Goal: Transaction & Acquisition: Purchase product/service

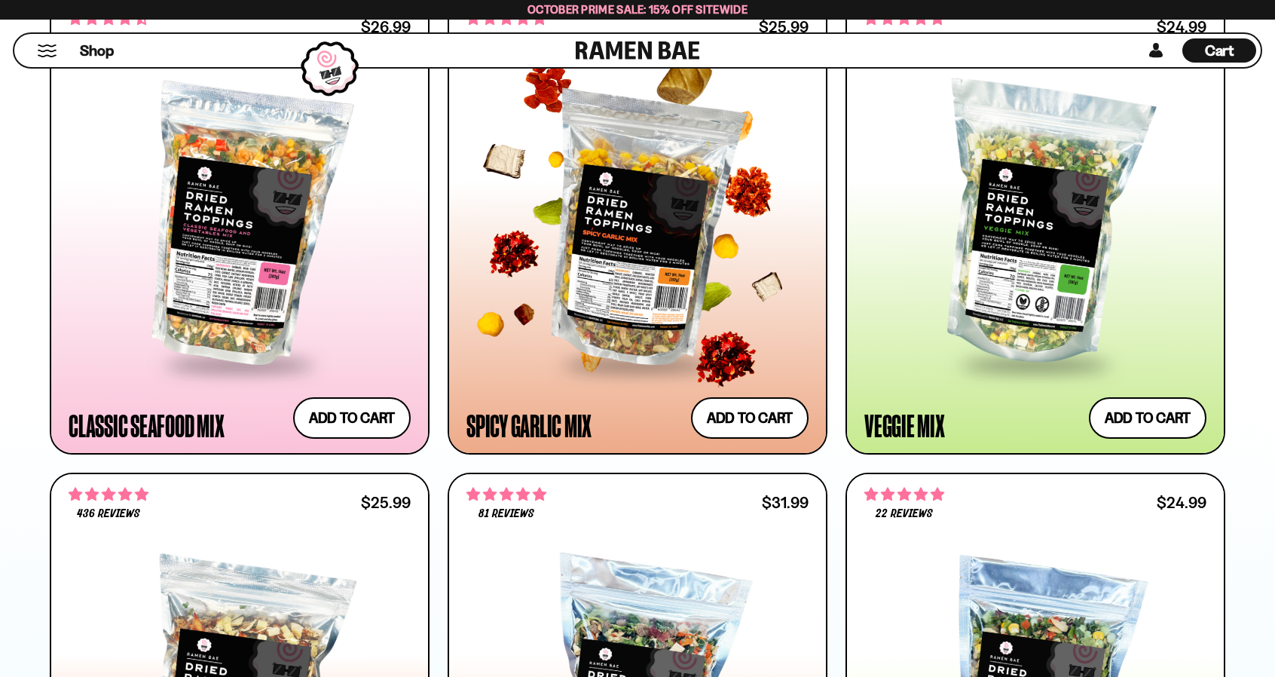
scroll to position [904, 0]
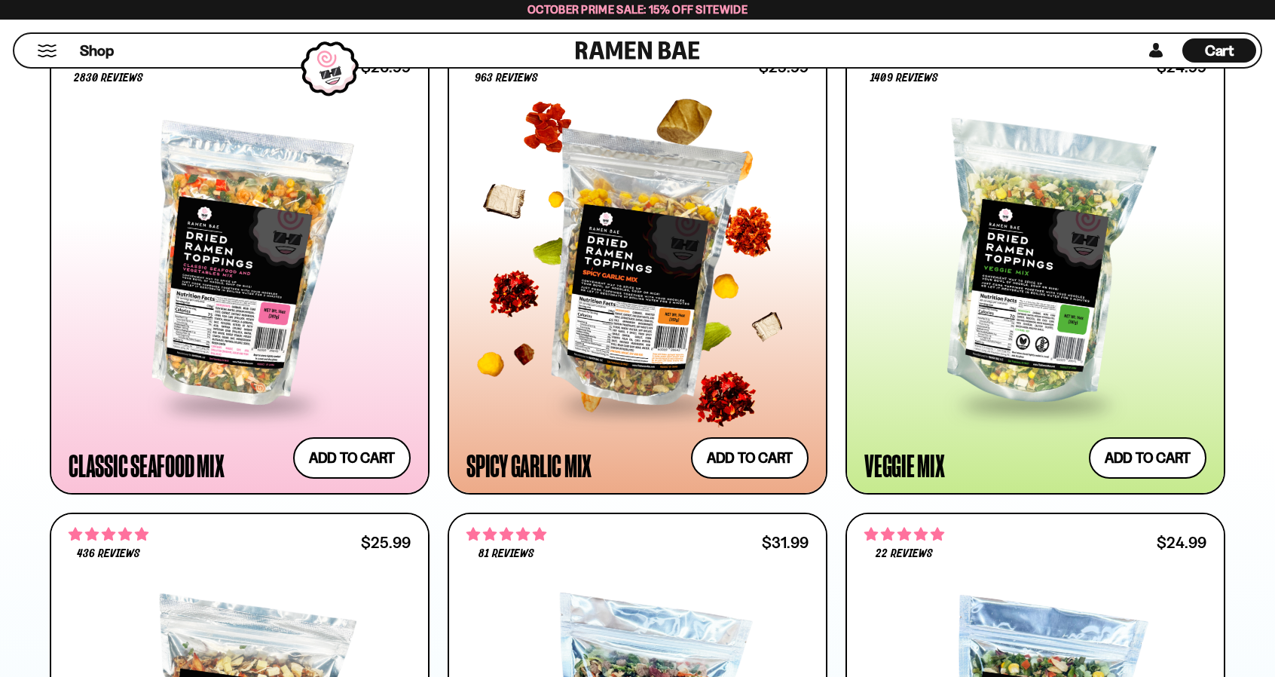
click at [667, 243] on div at bounding box center [637, 265] width 342 height 274
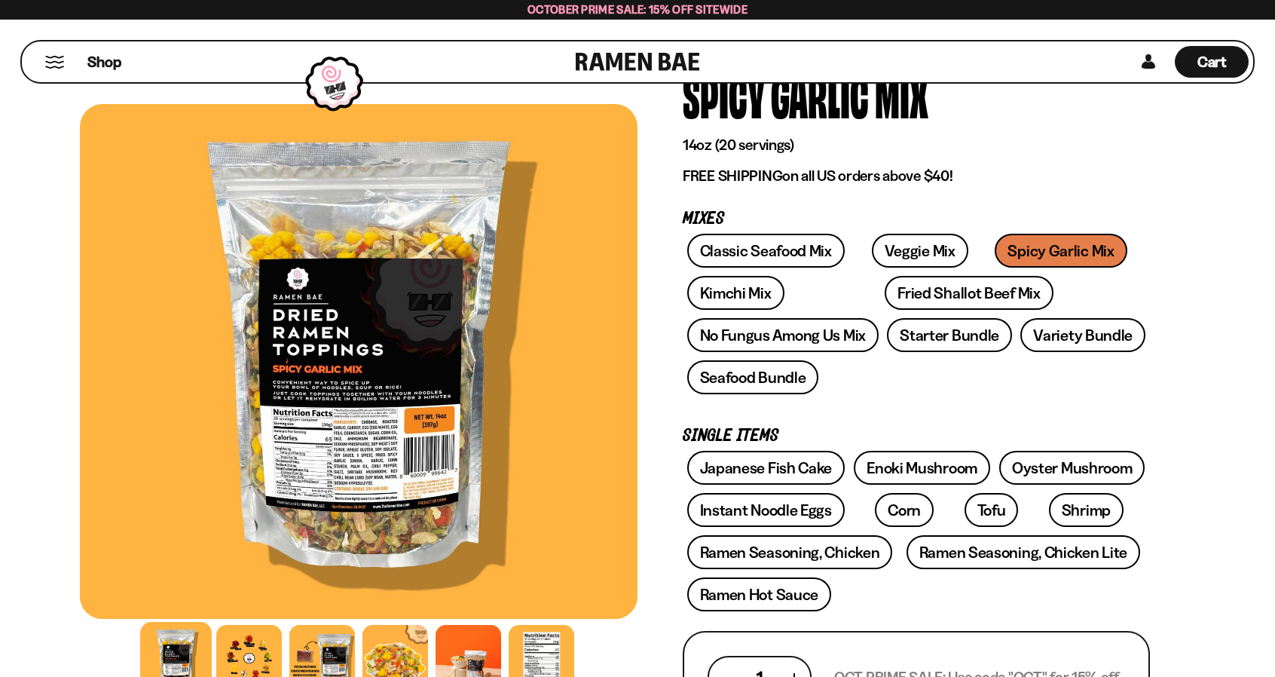
scroll to position [75, 0]
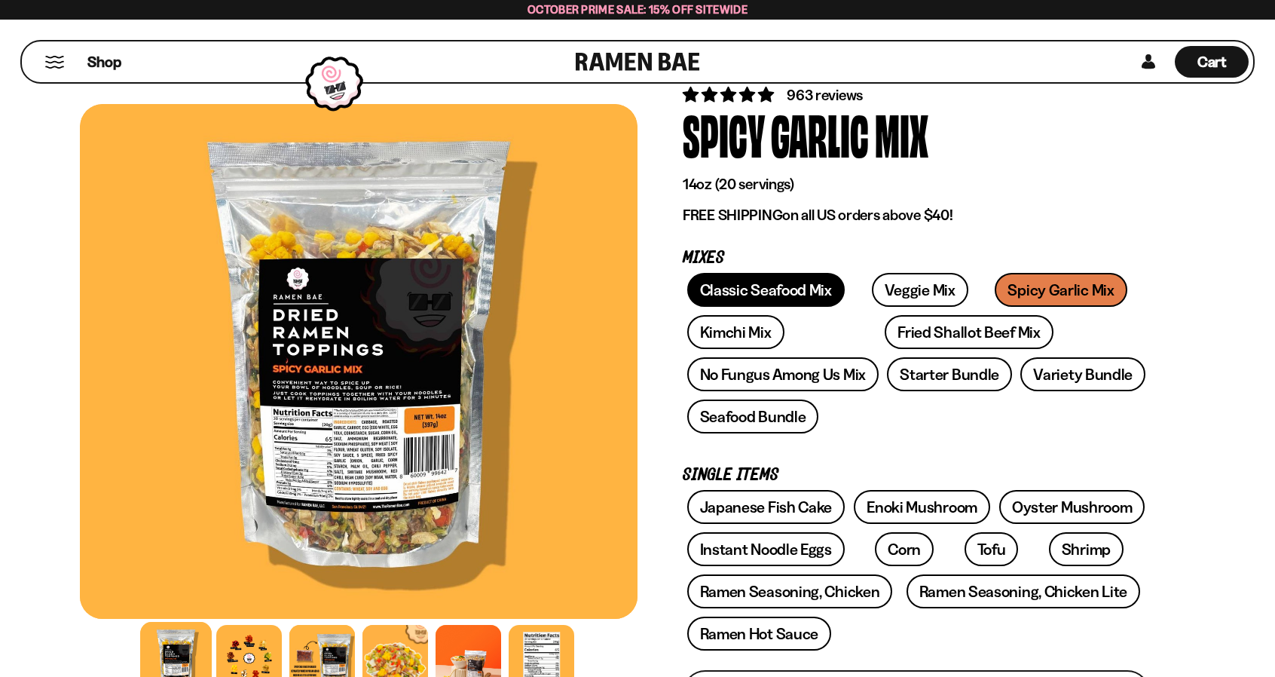
click at [763, 291] on link "Classic Seafood Mix" at bounding box center [765, 290] width 157 height 34
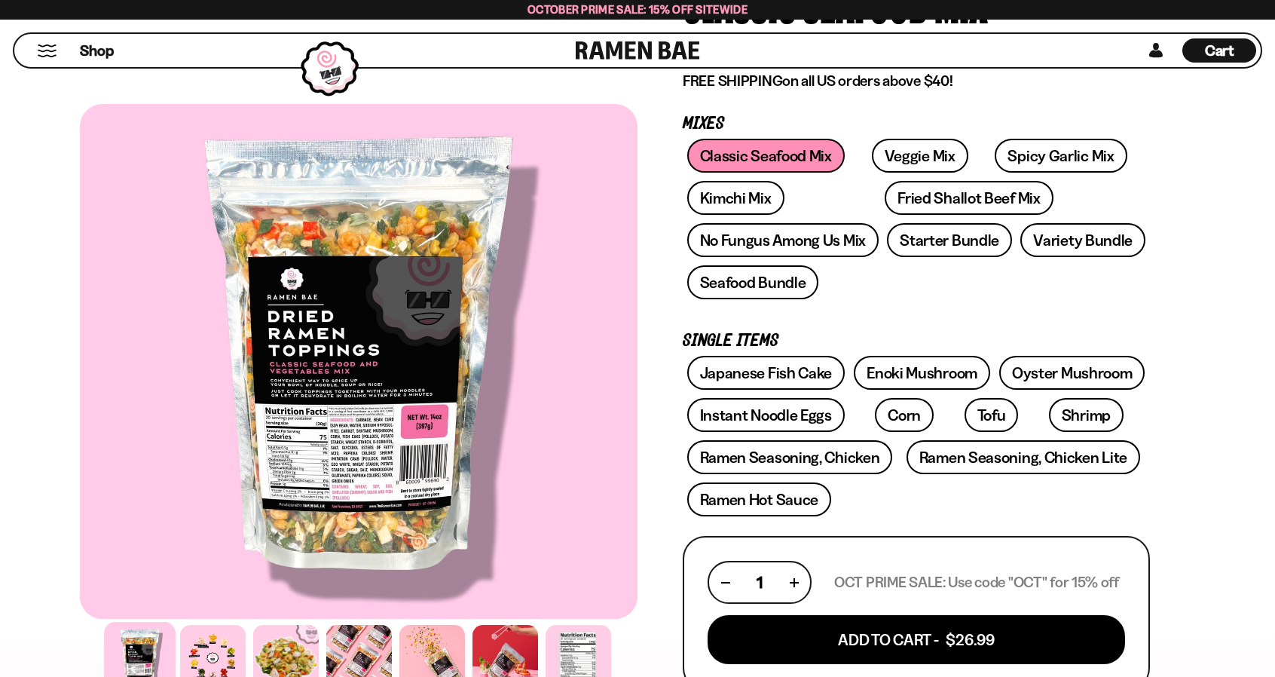
scroll to position [226, 0]
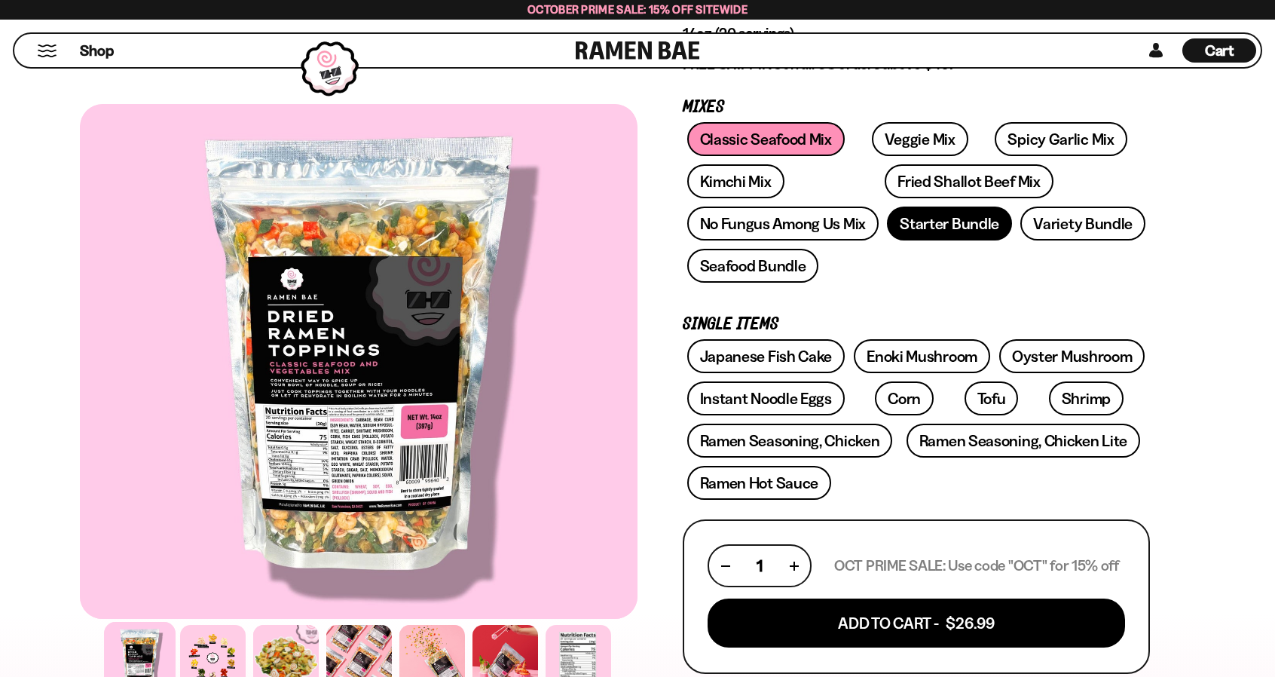
click at [975, 227] on link "Starter Bundle" at bounding box center [949, 223] width 125 height 34
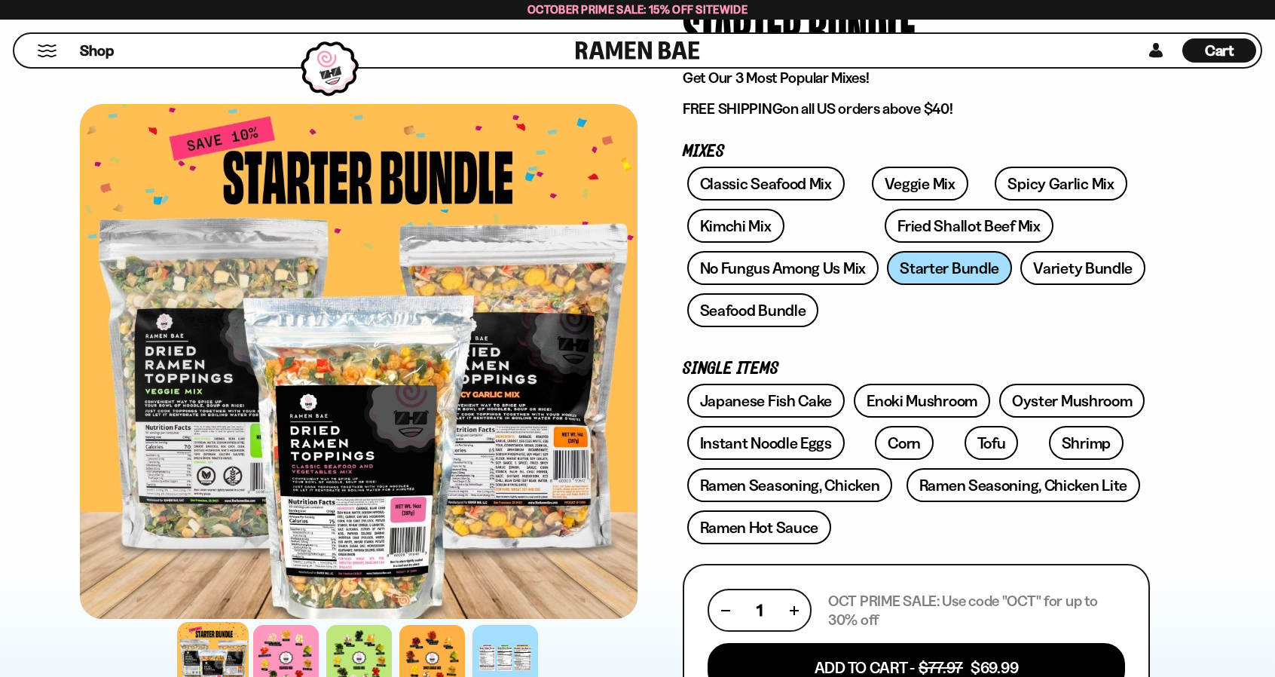
scroll to position [301, 0]
